Goal: Find specific page/section: Find specific page/section

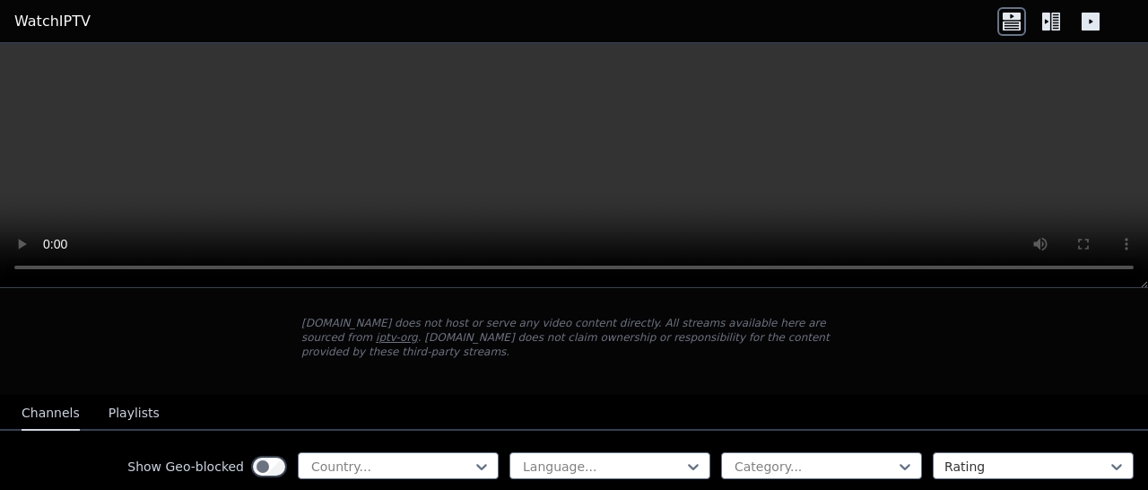
scroll to position [269, 0]
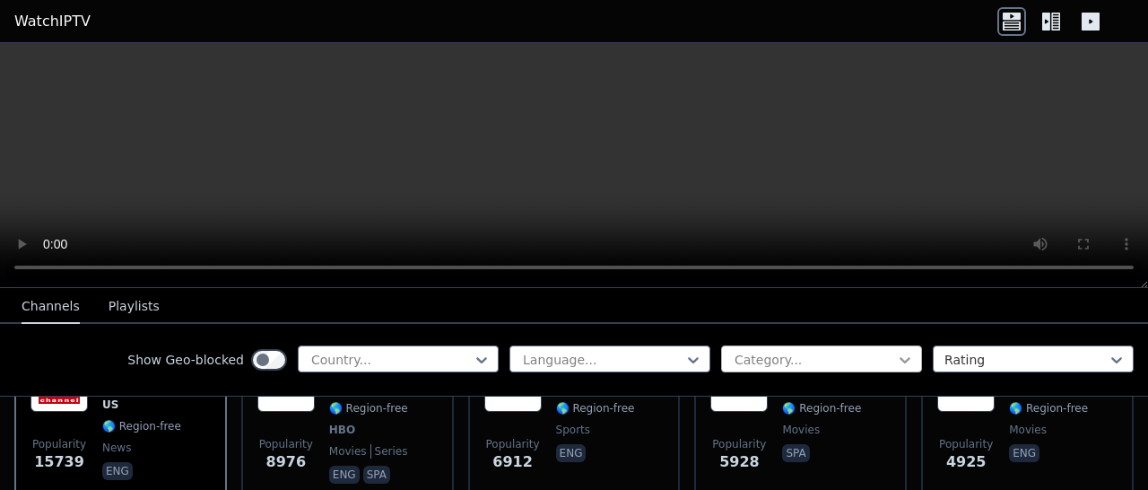
click at [896, 366] on icon at bounding box center [905, 360] width 18 height 18
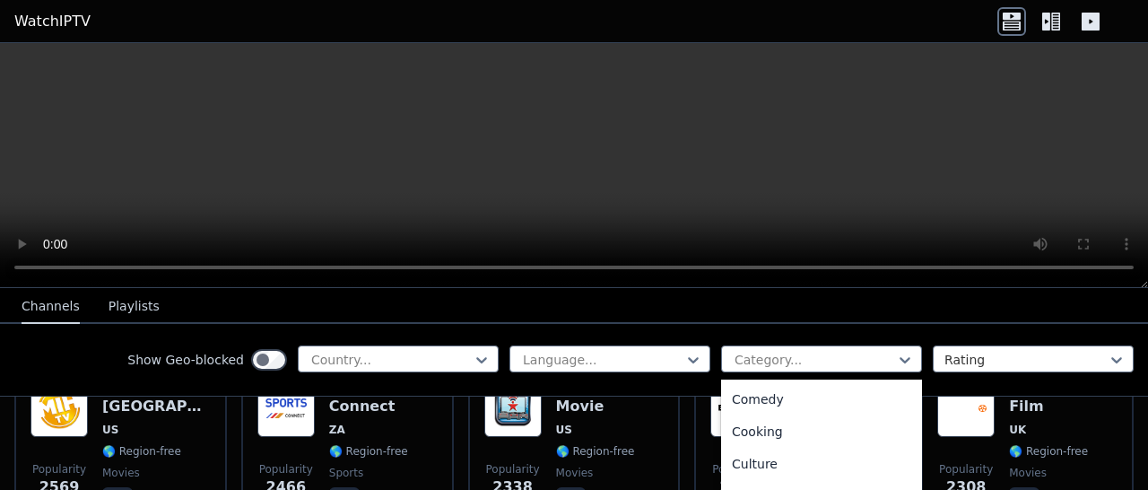
scroll to position [0, 0]
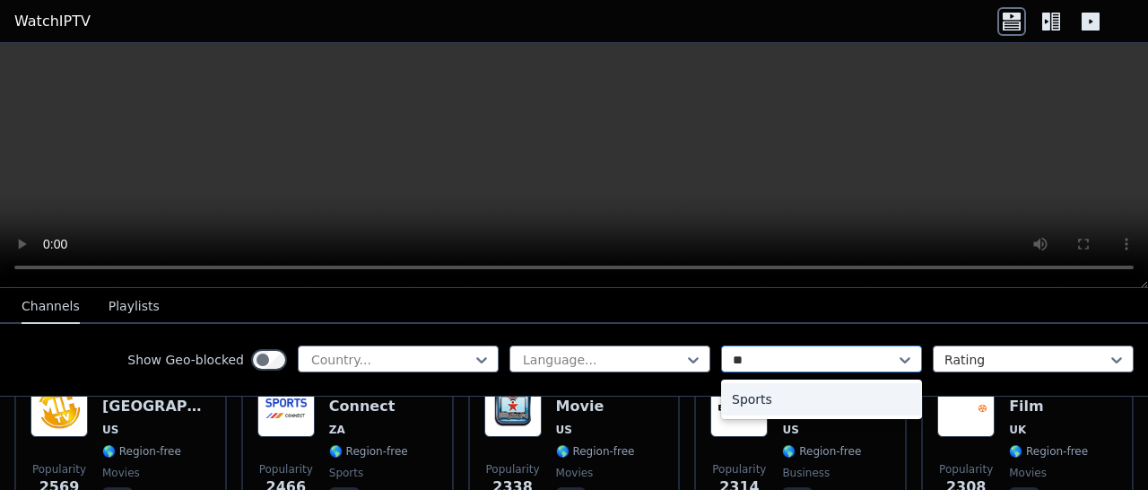
type input "***"
click at [755, 394] on div "Sports" at bounding box center [821, 399] width 201 height 32
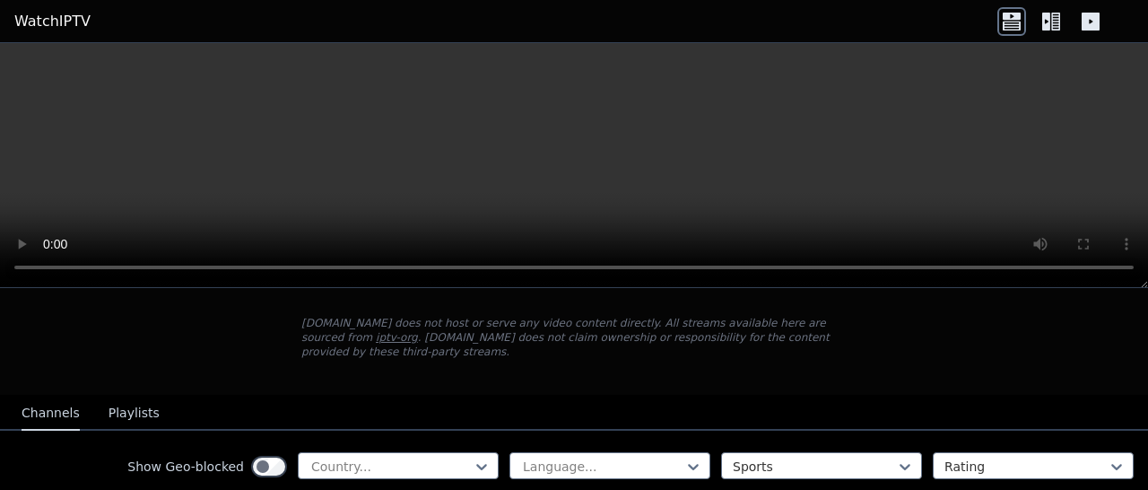
scroll to position [179, 0]
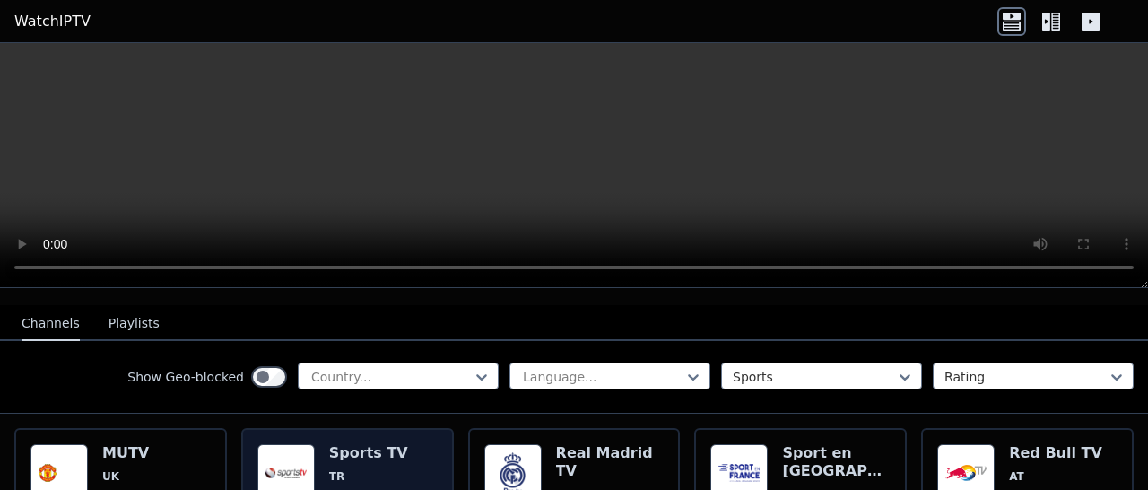
click at [386, 444] on h6 "Sports TV" at bounding box center [368, 453] width 79 height 18
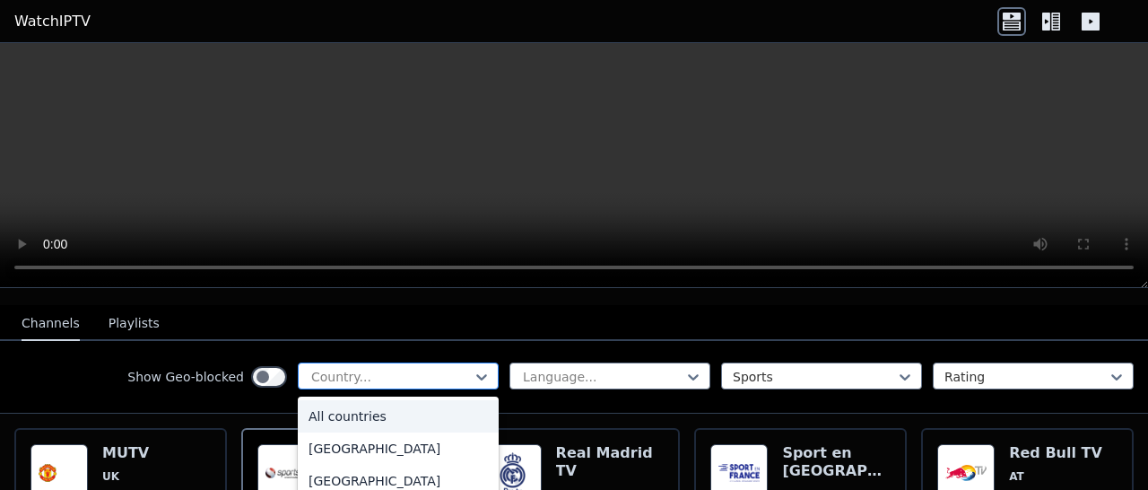
click at [452, 368] on div at bounding box center [390, 377] width 163 height 18
type input "*"
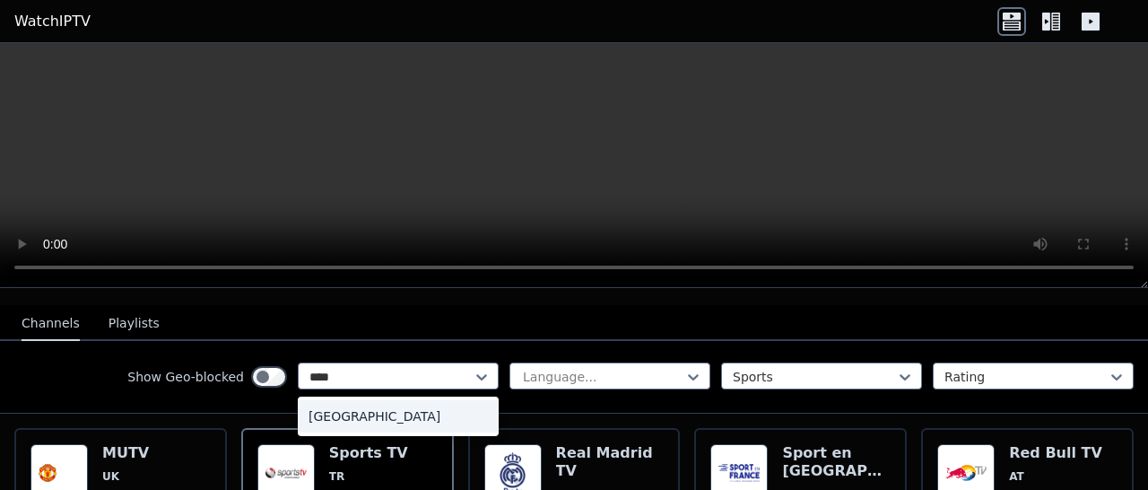
type input "*****"
click at [414, 400] on div "[GEOGRAPHIC_DATA]" at bounding box center [398, 416] width 201 height 32
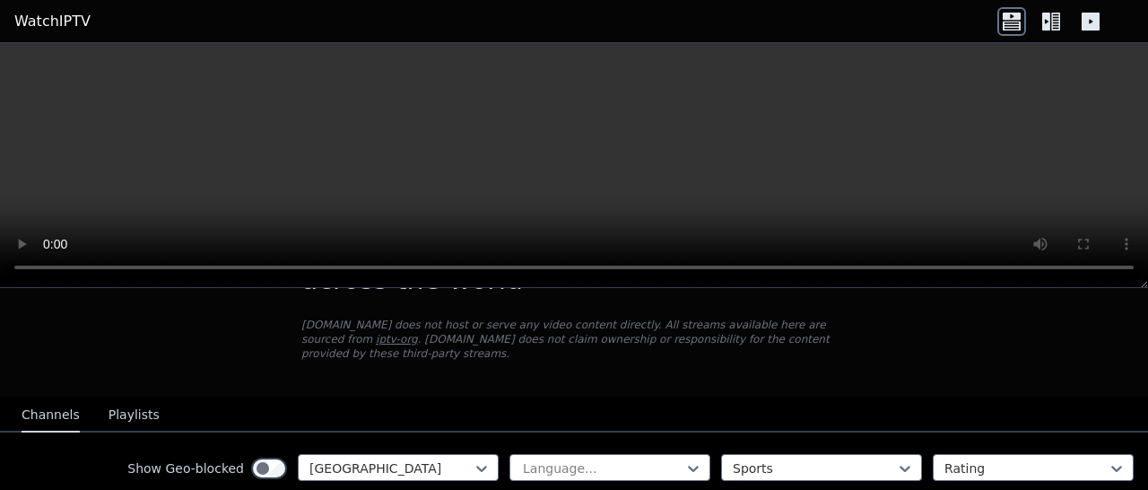
scroll to position [178, 0]
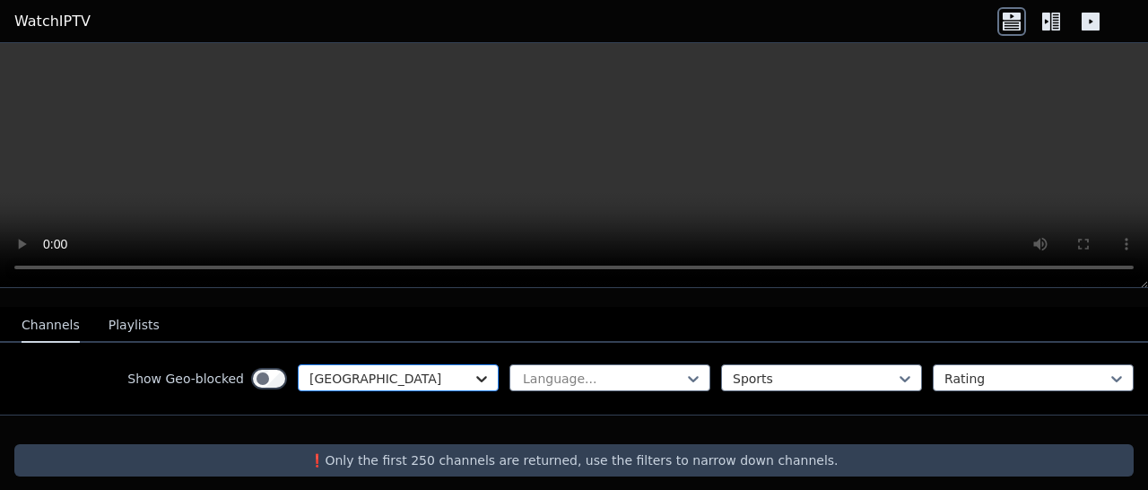
click at [473, 370] on icon at bounding box center [482, 379] width 18 height 18
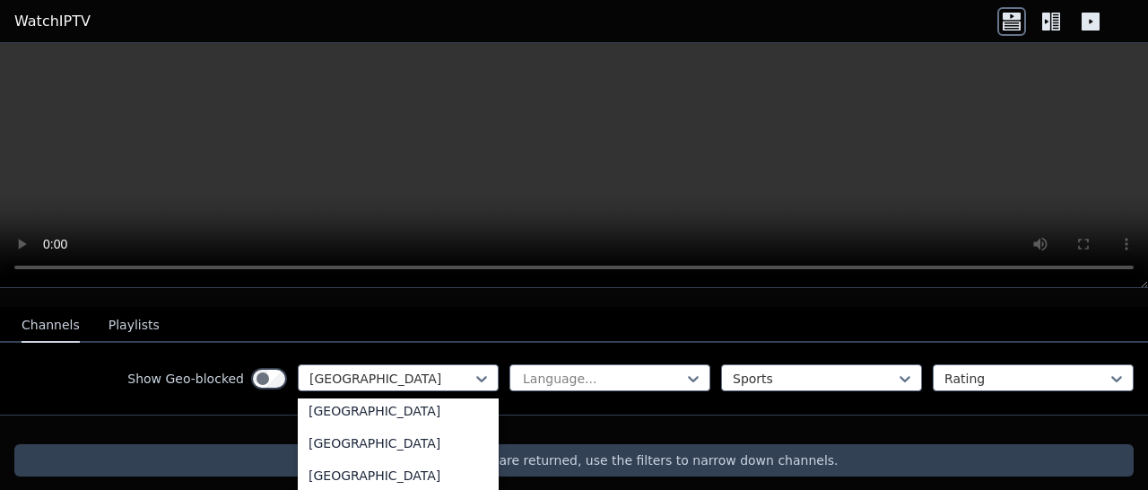
scroll to position [0, 0]
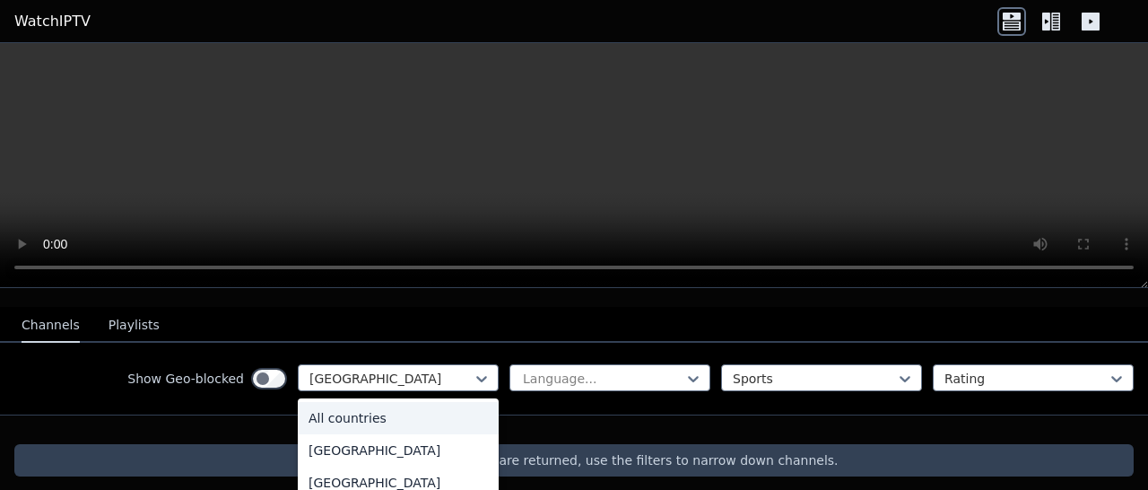
click at [405, 402] on div "All countries" at bounding box center [398, 418] width 201 height 32
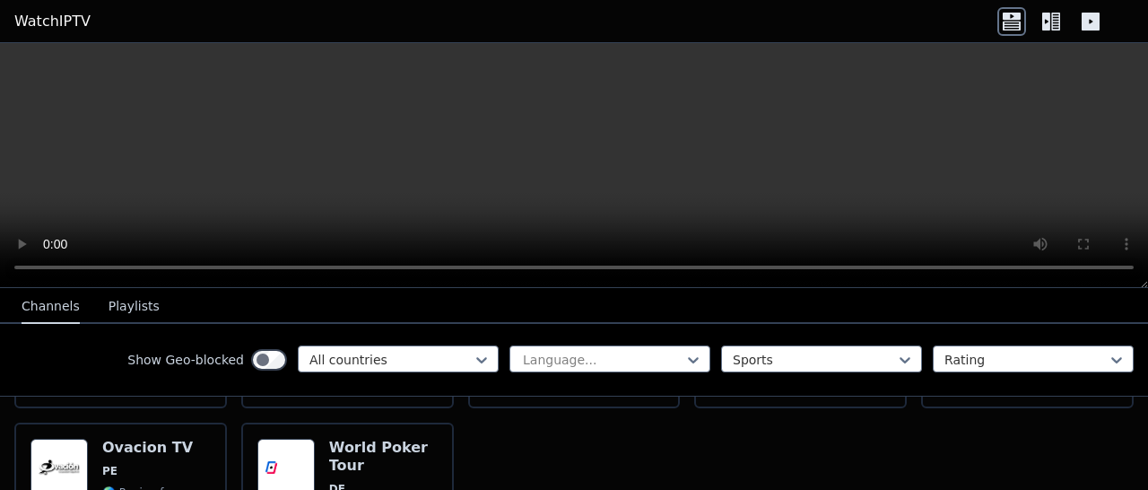
scroll to position [4304, 0]
